Goal: Task Accomplishment & Management: Complete application form

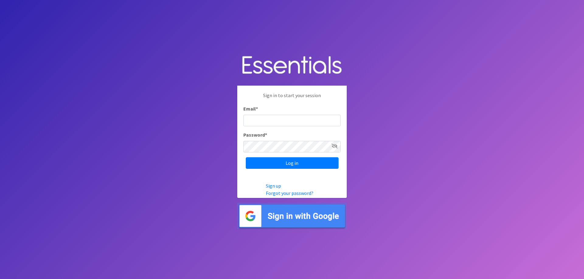
click at [262, 116] on input "Email *" at bounding box center [291, 121] width 97 height 12
type input "[EMAIL_ADDRESS][DOMAIN_NAME]"
click at [288, 162] on input "Log in" at bounding box center [292, 163] width 93 height 12
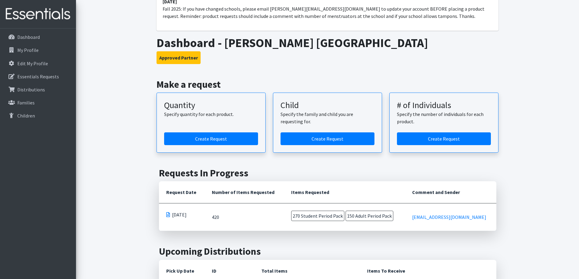
scroll to position [60, 0]
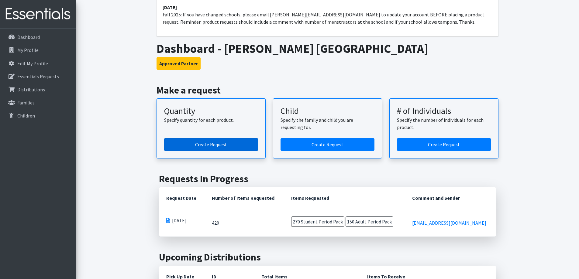
click at [216, 143] on link "Create Request" at bounding box center [211, 144] width 94 height 13
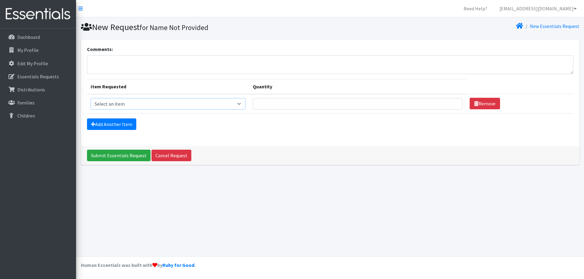
click at [245, 105] on select "Select an item Adult Period Pack Student Period Pack" at bounding box center [168, 104] width 155 height 12
select select "7757"
click at [91, 98] on select "Select an item Adult Period Pack Student Period Pack" at bounding box center [168, 104] width 155 height 12
click at [287, 105] on input "Quantity" at bounding box center [357, 104] width 209 height 12
click at [102, 121] on link "Add Another Item" at bounding box center [111, 125] width 49 height 12
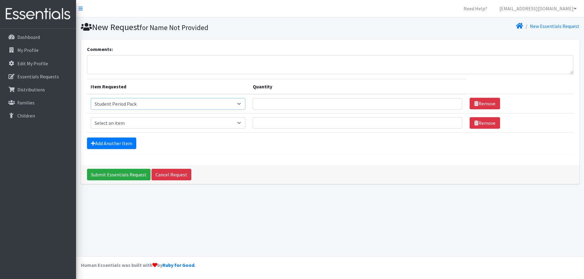
click at [243, 104] on select "Select an item Adult Period Pack Student Period Pack" at bounding box center [168, 104] width 155 height 12
drag, startPoint x: 237, startPoint y: 170, endPoint x: 175, endPoint y: 165, distance: 62.2
click at [237, 171] on div "Submit Essentials Request Cancel Request" at bounding box center [330, 174] width 498 height 19
click at [243, 104] on select "Select an item Adult Period Pack Student Period Pack" at bounding box center [168, 104] width 155 height 12
select select
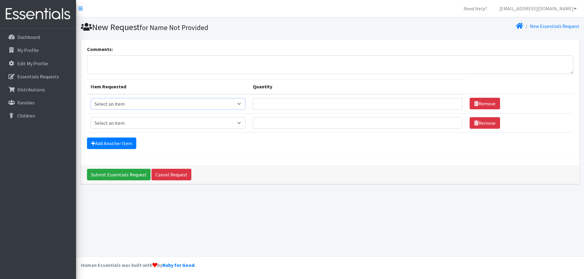
click at [91, 98] on select "Select an item Adult Period Pack Student Period Pack" at bounding box center [168, 104] width 155 height 12
click at [469, 104] on link "Remove" at bounding box center [484, 104] width 30 height 12
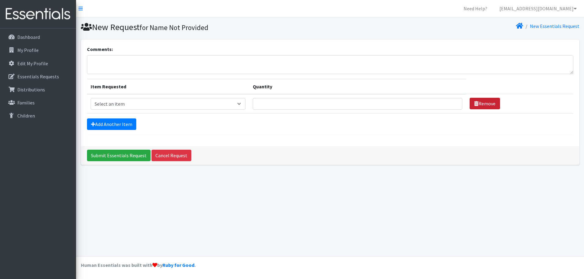
click at [474, 105] on icon at bounding box center [476, 103] width 4 height 5
click at [37, 76] on p "Essentials Requests" at bounding box center [38, 77] width 42 height 6
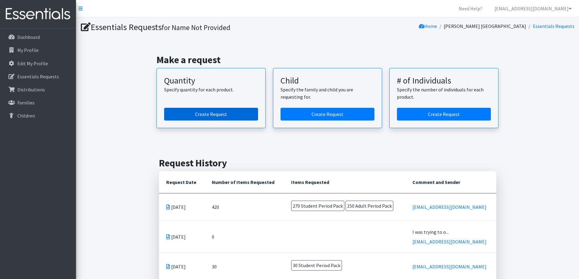
click at [209, 116] on link "Create Request" at bounding box center [211, 114] width 94 height 13
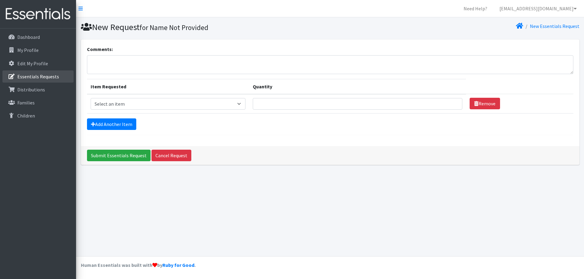
click at [39, 79] on p "Essentials Requests" at bounding box center [38, 77] width 42 height 6
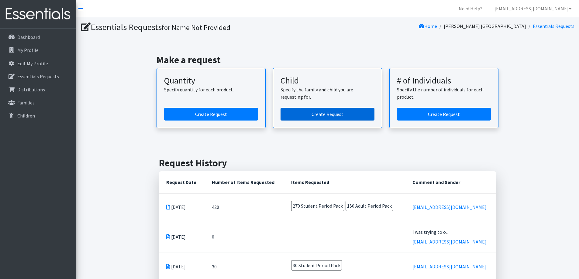
click at [347, 114] on link "Create Request" at bounding box center [328, 114] width 94 height 13
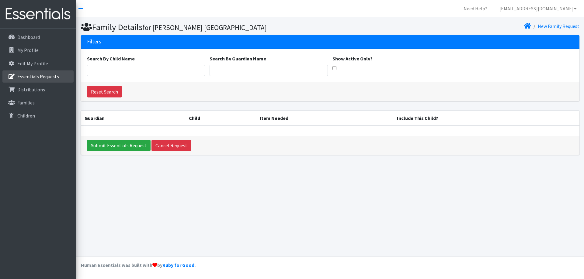
click at [40, 83] on li "Essentials Requests" at bounding box center [37, 77] width 71 height 13
click at [38, 79] on p "Essentials Requests" at bounding box center [38, 77] width 42 height 6
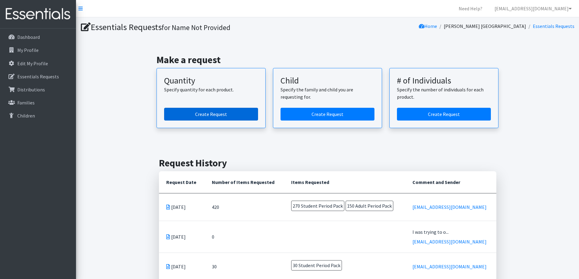
click at [224, 115] on link "Create Request" at bounding box center [211, 114] width 94 height 13
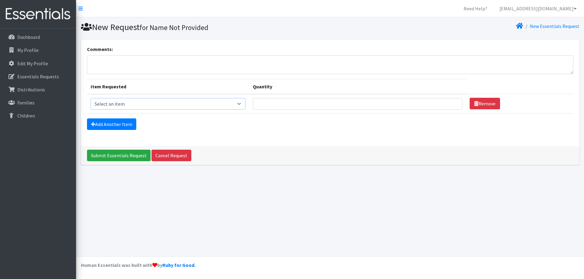
click at [244, 106] on select "Select an item Adult Period Pack Student Period Pack" at bounding box center [168, 104] width 155 height 12
select select "7757"
click at [91, 98] on select "Select an item Adult Period Pack Student Period Pack" at bounding box center [168, 104] width 155 height 12
click at [273, 107] on input "Quantity" at bounding box center [357, 104] width 209 height 12
click at [108, 60] on textarea "Comments:" at bounding box center [330, 64] width 486 height 19
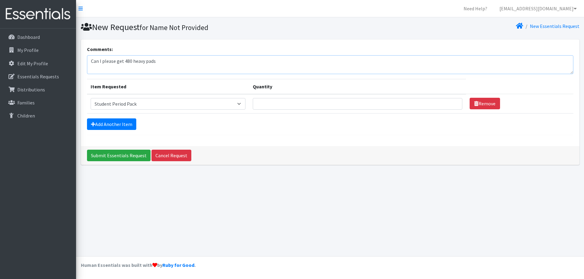
click at [176, 64] on textarea "Can I please get 480 heavy pads" at bounding box center [330, 64] width 486 height 19
click at [157, 60] on textarea "Can I please get 480 heavy pads, 480 regular" at bounding box center [330, 64] width 486 height 19
click at [200, 61] on textarea "Can I please get 480 heavy pads, 480 regular" at bounding box center [330, 64] width 486 height 19
click at [236, 61] on textarea "Can I please get 480 heavy pads, 480 regular pads, small box of panty limners" at bounding box center [330, 64] width 486 height 19
click at [263, 66] on textarea "Can I please get 480 heavy pads, 480 regular pads, small box of panty liners" at bounding box center [330, 64] width 486 height 19
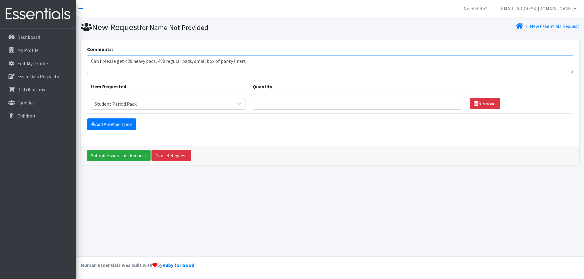
click at [253, 67] on textarea "Can I please get 480 heavy pads, 480 regular pads, small box of panty liners" at bounding box center [330, 64] width 486 height 19
click at [260, 64] on textarea "Can I please get 480 heavy pads, 480 regular pads, small box of panty liners" at bounding box center [330, 64] width 486 height 19
click at [337, 66] on textarea "Can I please get 480 heavy pads, 480 regular pads, small box of panty liners? I…" at bounding box center [330, 64] width 486 height 19
type textarea "Can I please get 480 heavy pads, 480 regular pads, small box of panty liners? I…"
click at [140, 156] on input "Submit Essentials Request" at bounding box center [119, 156] width 64 height 12
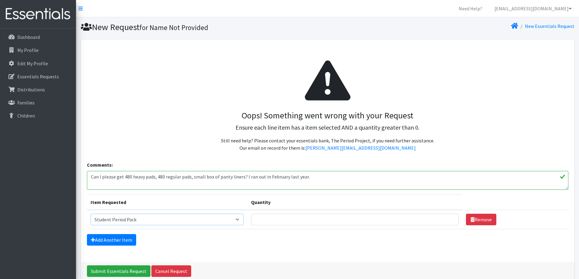
click at [240, 219] on select "Select an item Adult Period Pack Student Period Pack" at bounding box center [167, 220] width 153 height 12
click at [91, 214] on select "Select an item Adult Period Pack Student Period Pack" at bounding box center [167, 220] width 153 height 12
click at [283, 222] on input "Quantity" at bounding box center [354, 220] width 207 height 12
type input "600"
drag, startPoint x: 126, startPoint y: 274, endPoint x: 288, endPoint y: 234, distance: 166.0
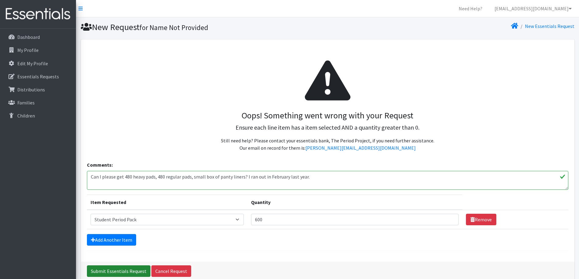
click at [288, 234] on div "Oops! Something went wrong with your Request Ensure each line item has a item s…" at bounding box center [328, 161] width 494 height 242
click at [130, 268] on input "Submit Essentials Request" at bounding box center [119, 272] width 64 height 12
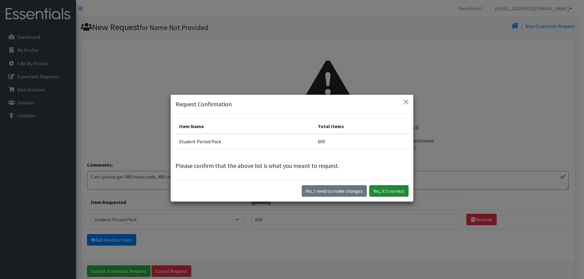
click at [393, 193] on button "Yes, it's correct" at bounding box center [388, 191] width 39 height 12
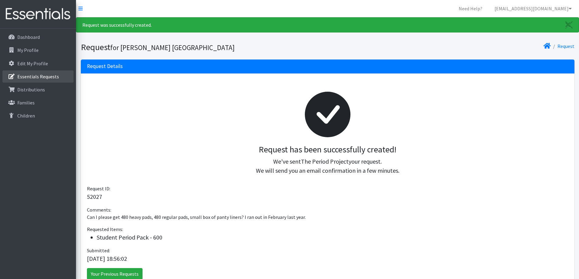
click at [50, 77] on p "Essentials Requests" at bounding box center [38, 77] width 42 height 6
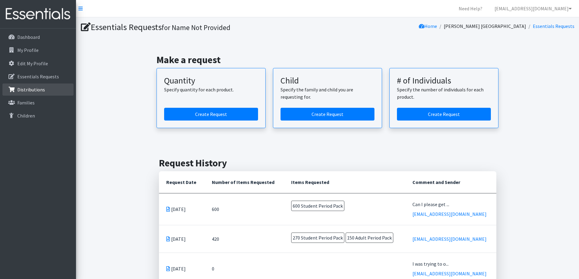
click at [40, 88] on p "Distributions" at bounding box center [31, 90] width 28 height 6
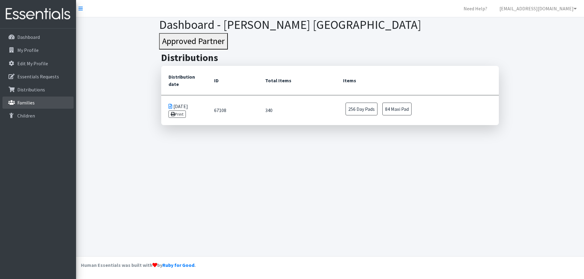
click at [31, 103] on p "Families" at bounding box center [25, 103] width 17 height 6
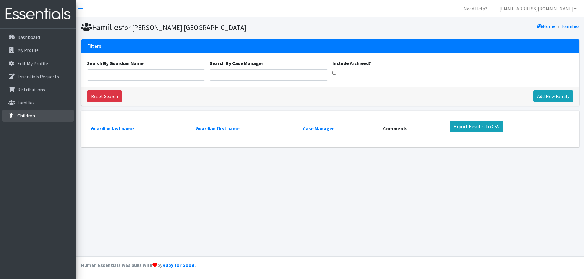
click at [29, 116] on p "Children" at bounding box center [26, 116] width 18 height 6
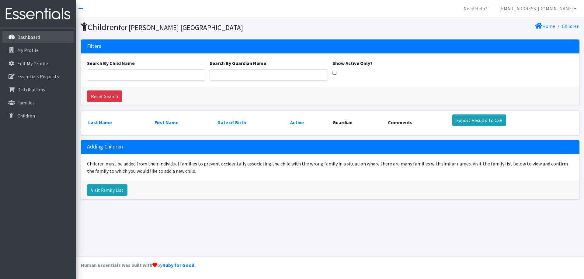
click at [9, 36] on icon at bounding box center [12, 36] width 8 height 5
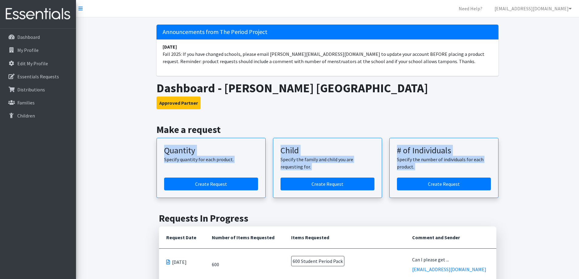
drag, startPoint x: 578, startPoint y: 126, endPoint x: 574, endPoint y: 190, distance: 64.3
click at [565, 6] on link "[EMAIL_ADDRESS][DOMAIN_NAME]" at bounding box center [533, 8] width 87 height 12
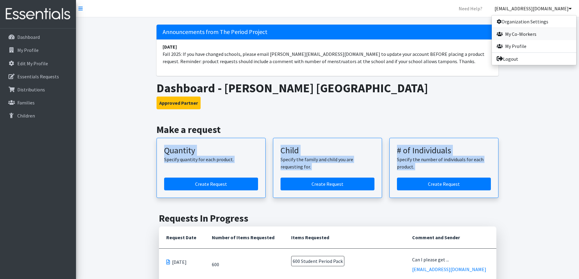
click at [516, 38] on link "My Co-Workers" at bounding box center [534, 34] width 84 height 12
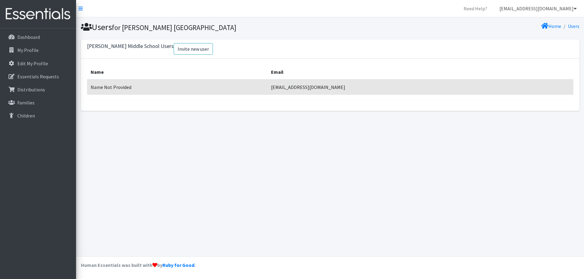
click at [558, 7] on link "[EMAIL_ADDRESS][DOMAIN_NAME]" at bounding box center [537, 8] width 87 height 12
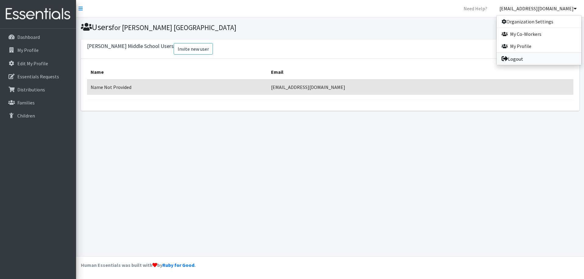
click at [515, 61] on link "Logout" at bounding box center [538, 59] width 84 height 12
